Goal: Task Accomplishment & Management: Complete application form

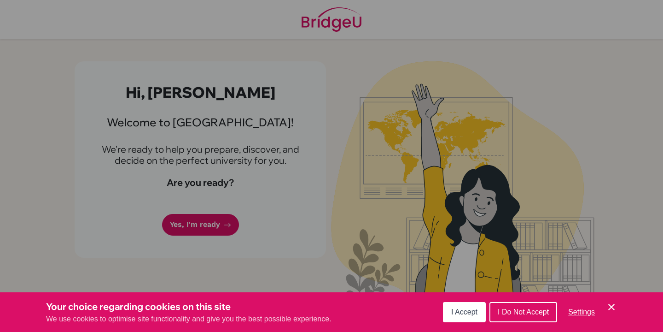
click at [614, 307] on icon "Cookie Control Close Icon" at bounding box center [611, 306] width 11 height 11
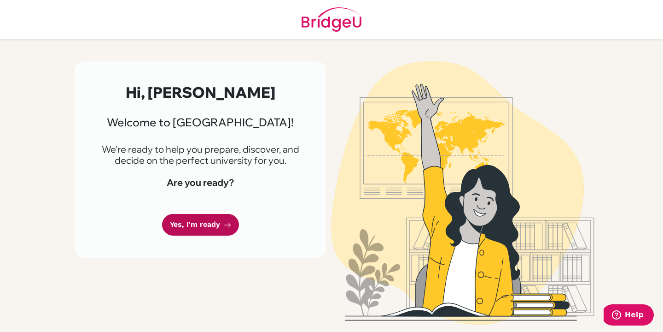
click at [206, 227] on link "Yes, I'm ready" at bounding box center [200, 225] width 77 height 22
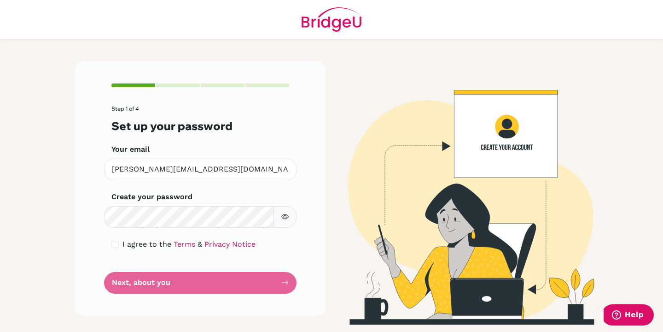
click at [311, 193] on div "Step 1 of 4 Set up your password Your email eugene.pamurahardjo@springfieldscho…" at bounding box center [200, 188] width 251 height 254
click at [287, 216] on icon "button" at bounding box center [284, 216] width 7 height 7
click at [114, 245] on input "checkbox" at bounding box center [114, 243] width 7 height 7
checkbox input "true"
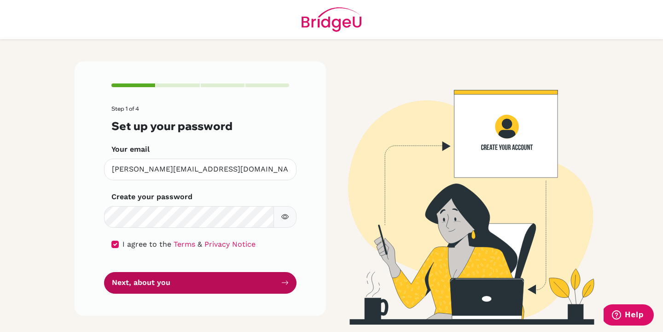
click at [129, 282] on button "Next, about you" at bounding box center [200, 283] width 192 height 22
